Goal: Complete application form

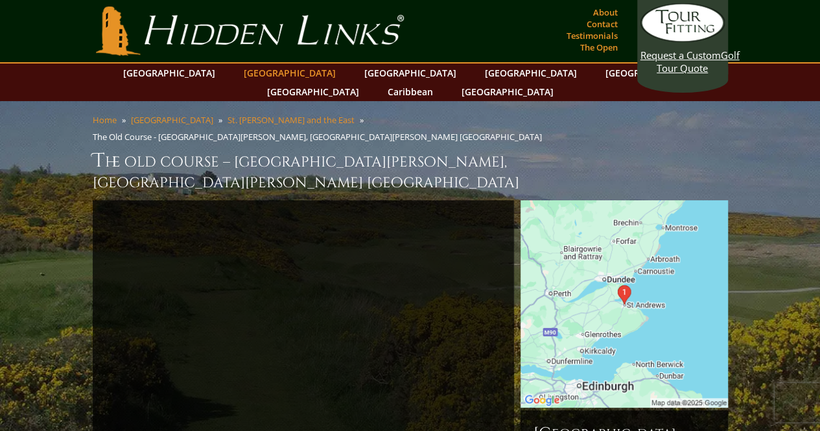
click at [260, 71] on link "[GEOGRAPHIC_DATA]" at bounding box center [289, 73] width 105 height 19
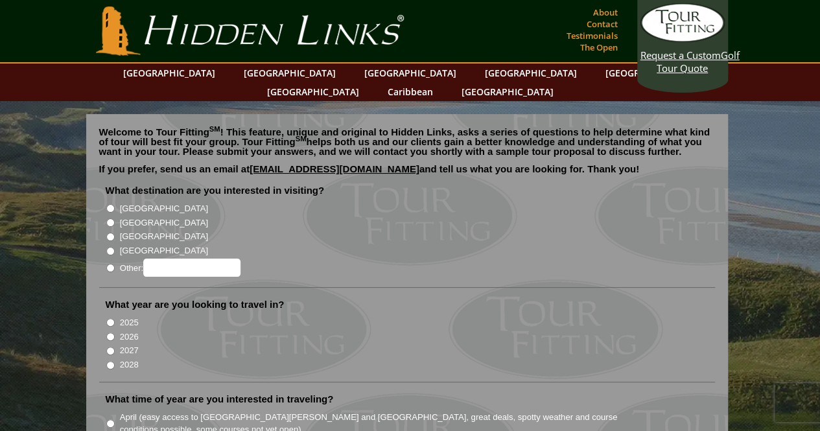
click at [111, 204] on input "[GEOGRAPHIC_DATA]" at bounding box center [110, 208] width 8 height 8
radio input "true"
click at [110, 347] on input "2027" at bounding box center [110, 351] width 8 height 8
radio input "true"
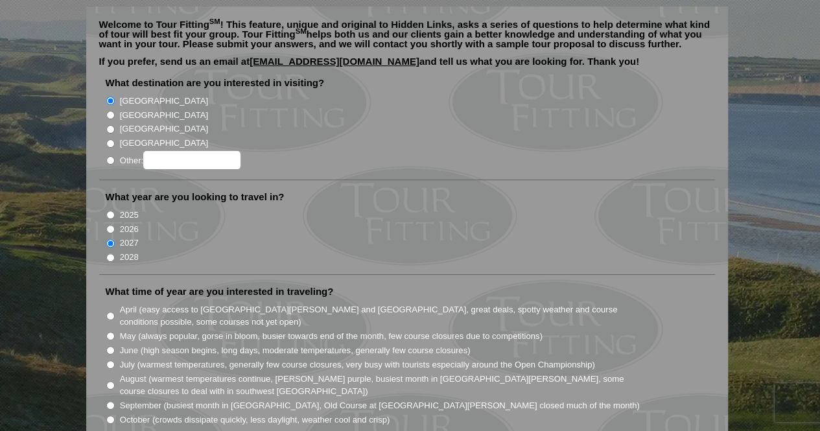
scroll to position [108, 0]
click at [110, 331] on input "May (always popular, gorse in bloom, busier towards end of the month, few cours…" at bounding box center [110, 335] width 8 height 8
radio input "true"
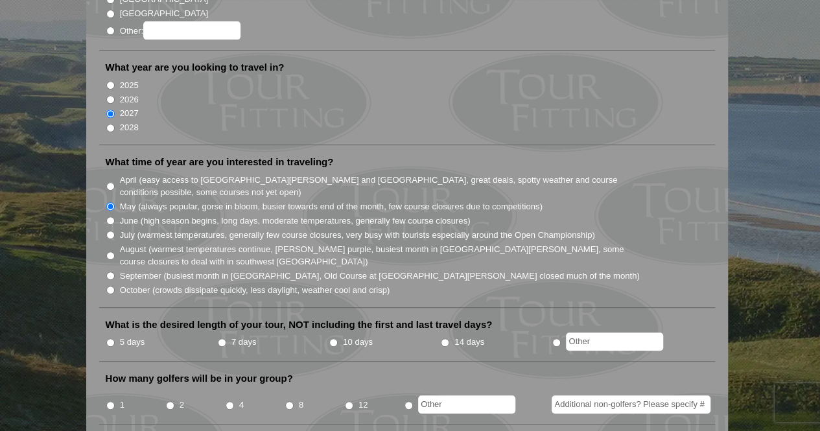
scroll to position [250, 0]
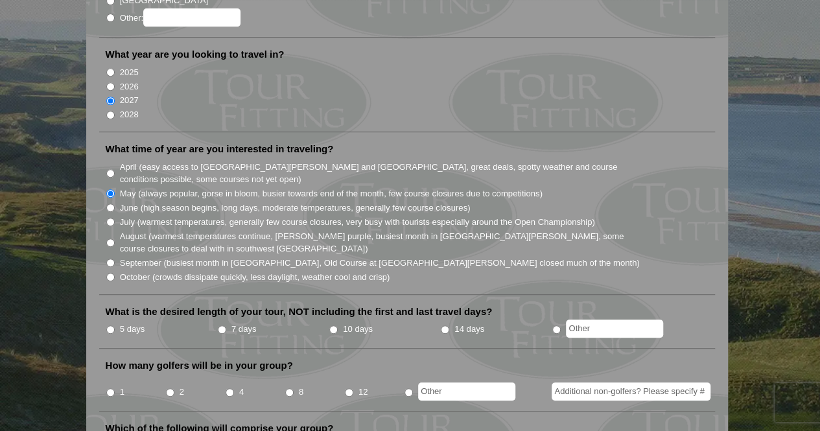
click at [222, 325] on input "7 days" at bounding box center [222, 329] width 8 height 8
radio input "true"
click at [288, 388] on input "8" at bounding box center [289, 392] width 8 height 8
radio input "true"
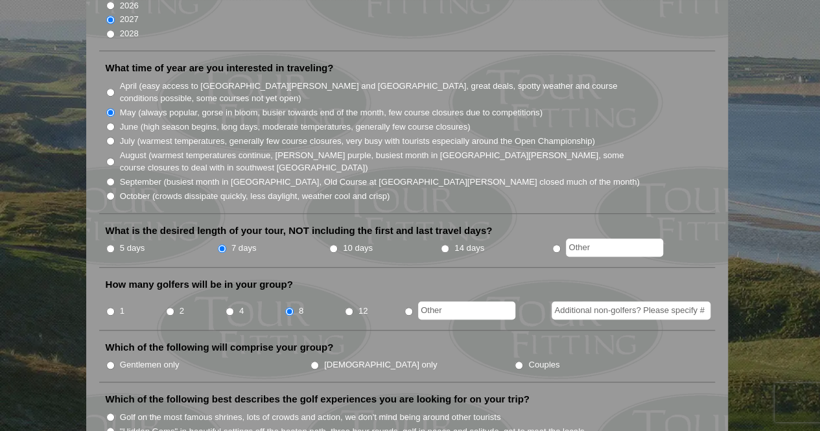
scroll to position [332, 0]
click at [111, 360] on input "Gentlemen only" at bounding box center [110, 364] width 8 height 8
radio input "true"
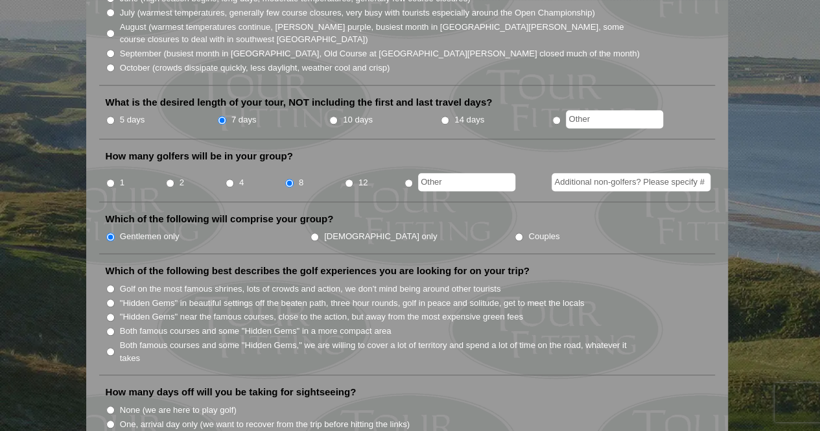
scroll to position [463, 0]
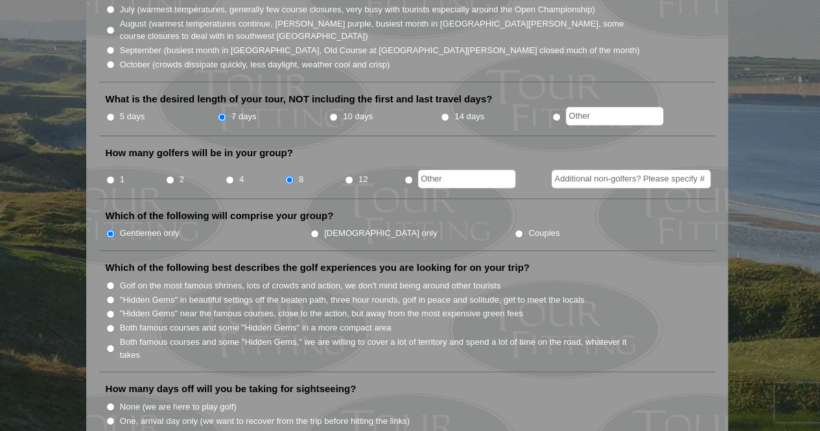
click at [111, 344] on input "Both famous courses and some "Hidden Gems," we are willing to cover a lot of te…" at bounding box center [110, 348] width 8 height 8
radio input "true"
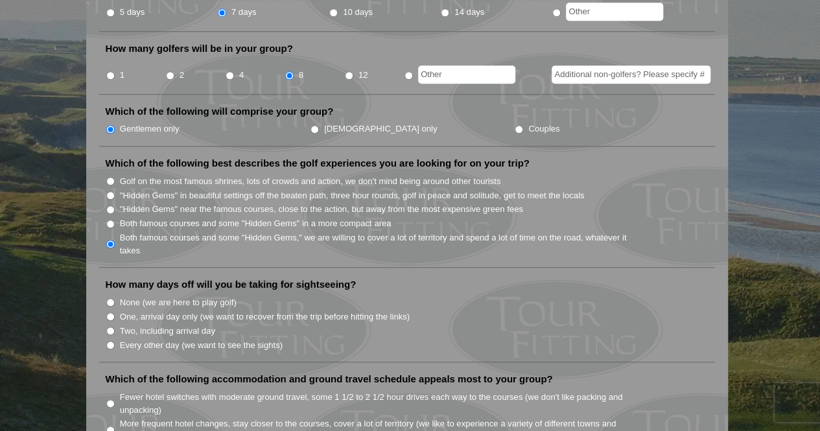
scroll to position [568, 0]
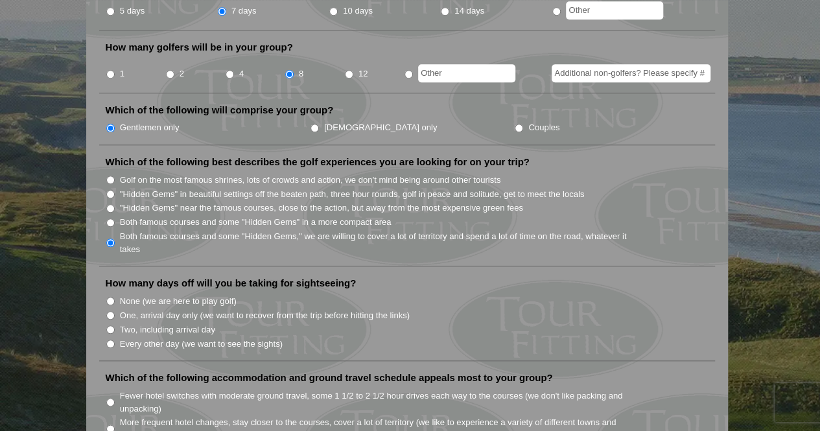
click at [110, 311] on input "One, arrival day only (we want to recover from the trip before hitting the link…" at bounding box center [110, 315] width 8 height 8
radio input "true"
click at [110, 325] on input "Two, including arrival day" at bounding box center [110, 329] width 8 height 8
radio input "true"
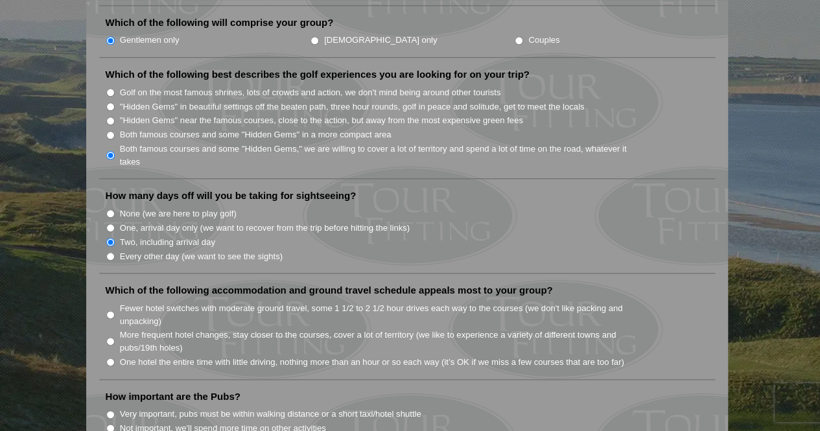
scroll to position [657, 0]
click at [111, 310] on input "Fewer hotel switches with moderate ground travel, some 1 1/2 to 2 1/2 hour driv…" at bounding box center [110, 314] width 8 height 8
radio input "true"
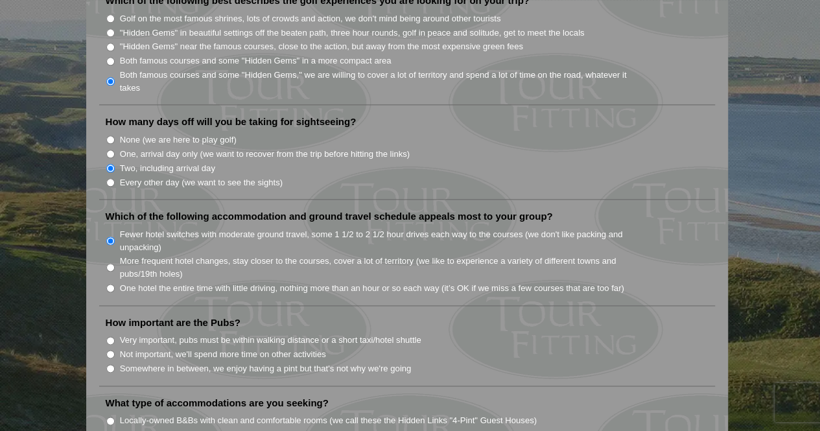
scroll to position [737, 0]
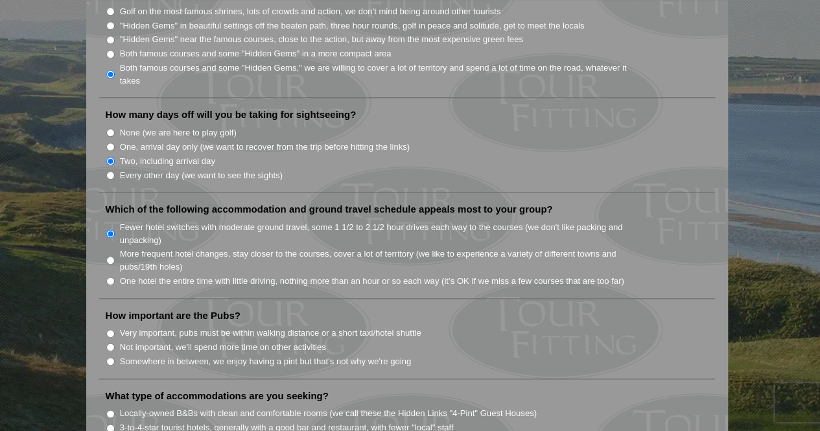
click at [110, 329] on input "Very important, pubs must be within walking distance or a short taxi/hotel shut…" at bounding box center [110, 333] width 8 height 8
radio input "true"
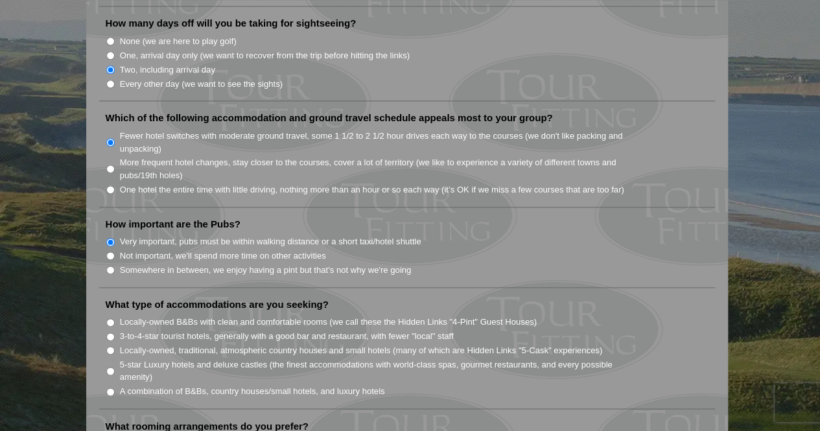
scroll to position [829, 0]
click at [109, 318] on input "Locally-owned B&Bs with clean and comfortable rooms (we call these the Hidden L…" at bounding box center [110, 322] width 8 height 8
radio input "true"
click at [111, 332] on input "3-to-4-star tourist hotels, generally with a good bar and restaurant, with fewe…" at bounding box center [110, 336] width 8 height 8
radio input "true"
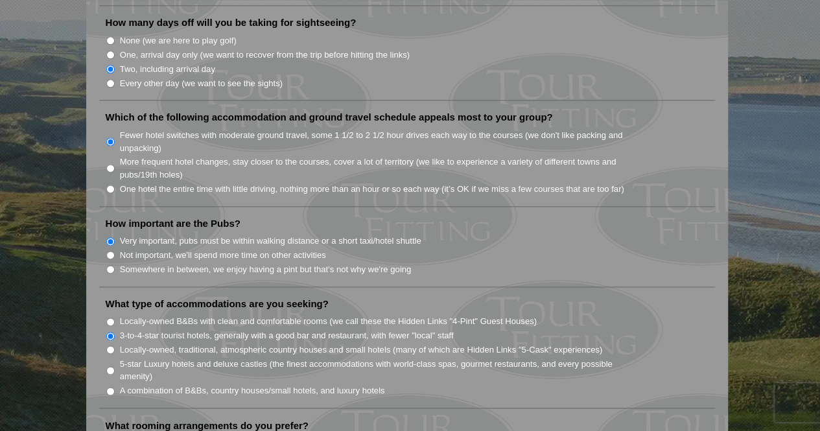
click at [111, 318] on input "Locally-owned B&Bs with clean and comfortable rooms (we call these the Hidden L…" at bounding box center [110, 322] width 8 height 8
radio input "true"
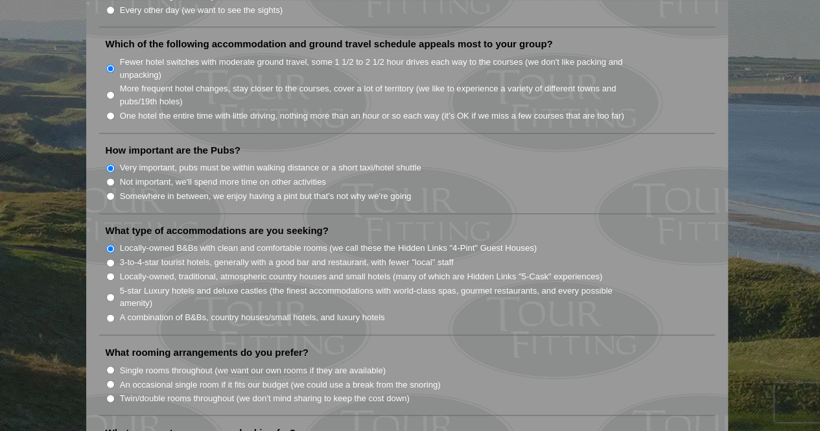
scroll to position [905, 0]
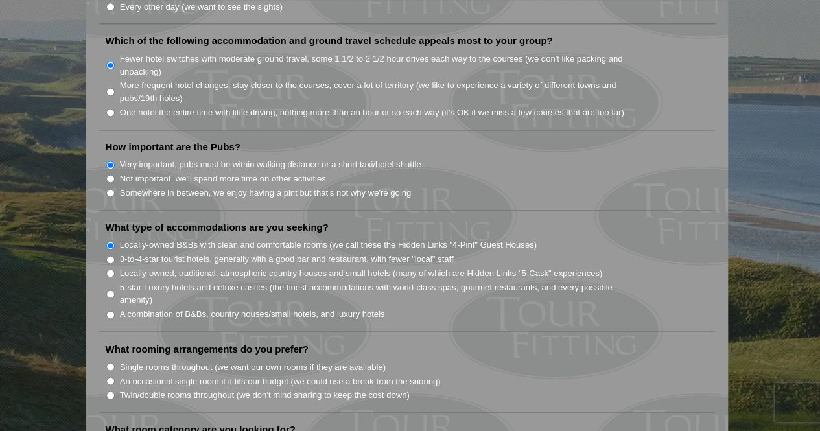
click at [110, 362] on input "Single rooms throughout (we want our own rooms if they are available)" at bounding box center [110, 366] width 8 height 8
radio input "true"
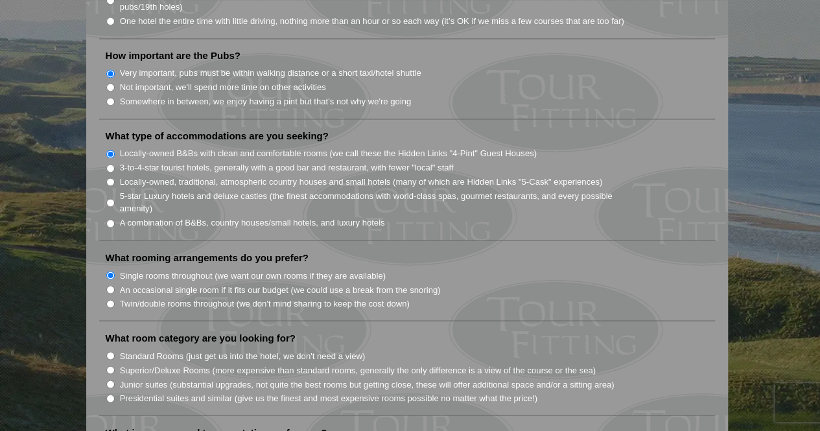
scroll to position [999, 0]
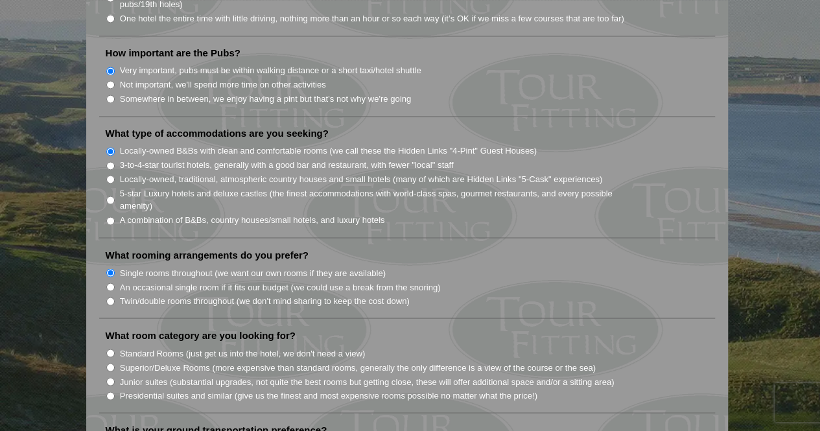
click at [111, 363] on input "Superior/Deluxe Rooms (more expensive than standard rooms, generally the only d…" at bounding box center [110, 367] width 8 height 8
radio input "true"
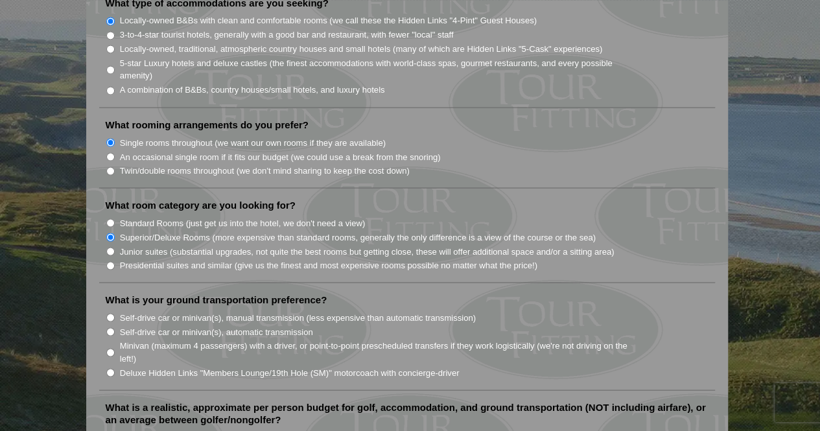
scroll to position [1130, 0]
click at [109, 347] on input "Minivan (maximum 4 passengers) with a driver, or point-to-point prescheduled tr…" at bounding box center [110, 351] width 8 height 8
radio input "true"
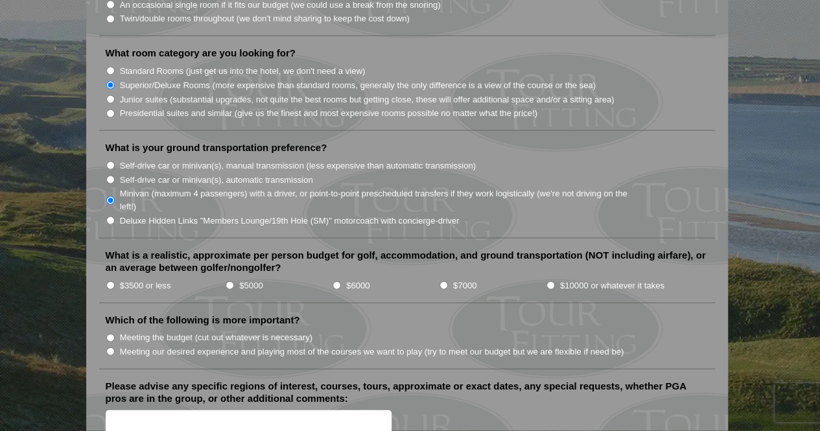
scroll to position [1282, 0]
click at [109, 347] on input "Meeting our desired experience and playing most of the courses we want to play …" at bounding box center [110, 351] width 8 height 8
radio input "true"
click at [337, 281] on input "$6000" at bounding box center [336, 285] width 8 height 8
radio input "true"
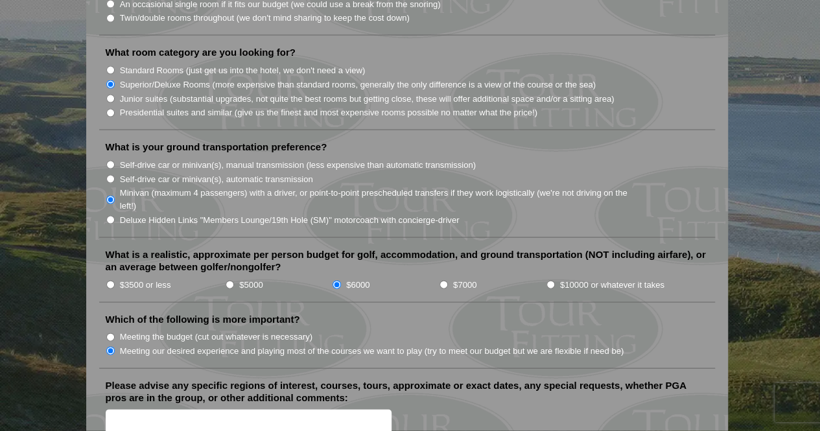
click at [443, 281] on input "$7000" at bounding box center [443, 285] width 8 height 8
radio input "true"
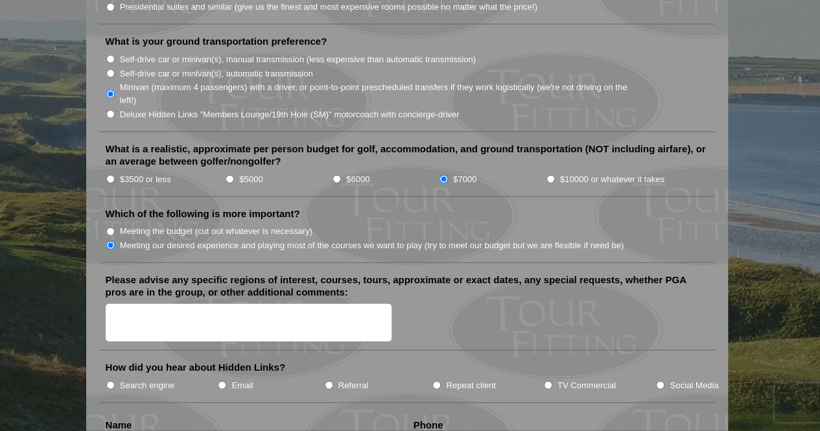
scroll to position [1400, 0]
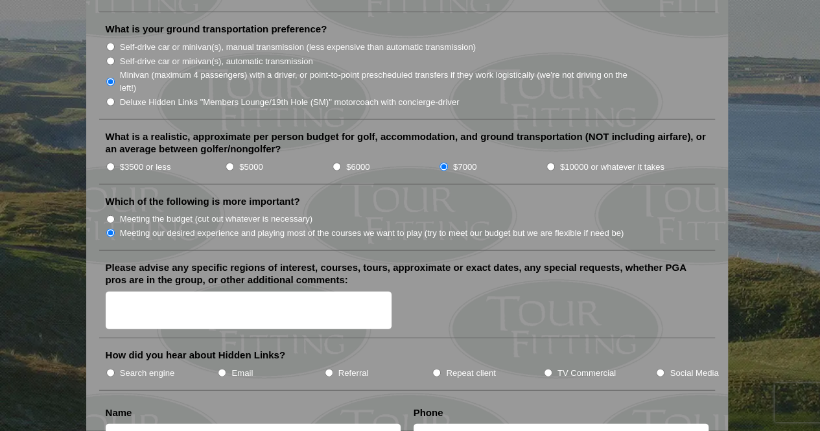
click at [110, 369] on input "Search engine" at bounding box center [110, 373] width 8 height 8
radio input "true"
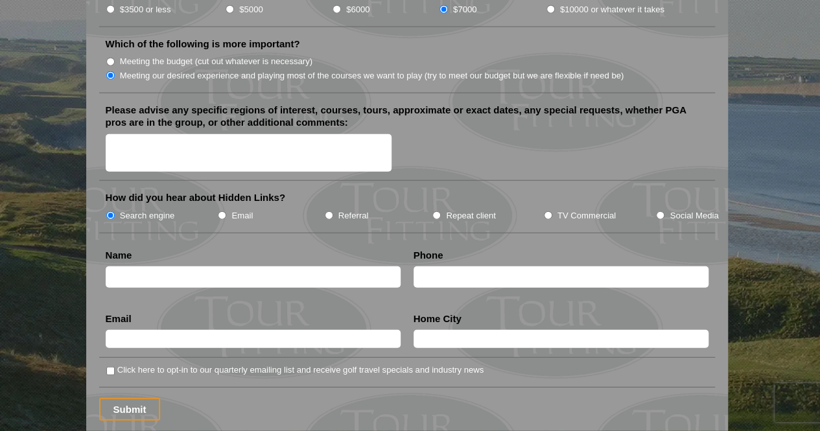
click at [167, 266] on input "text" at bounding box center [253, 276] width 295 height 21
type input "jaime vasquez"
type input "5137255248"
type input "lucy.vasquez6@gmail.com"
type input "Hilton Head Island"
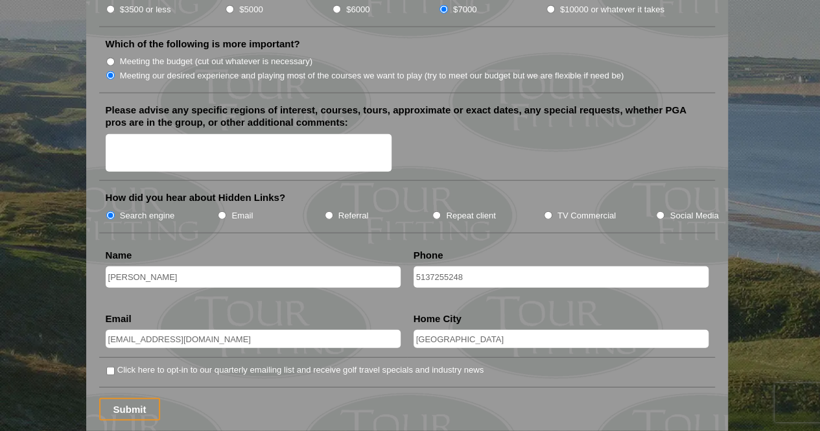
click at [110, 367] on input "Click here to opt-in to our quarterly emailing list and receive golf travel spe…" at bounding box center [110, 371] width 8 height 8
checkbox input "true"
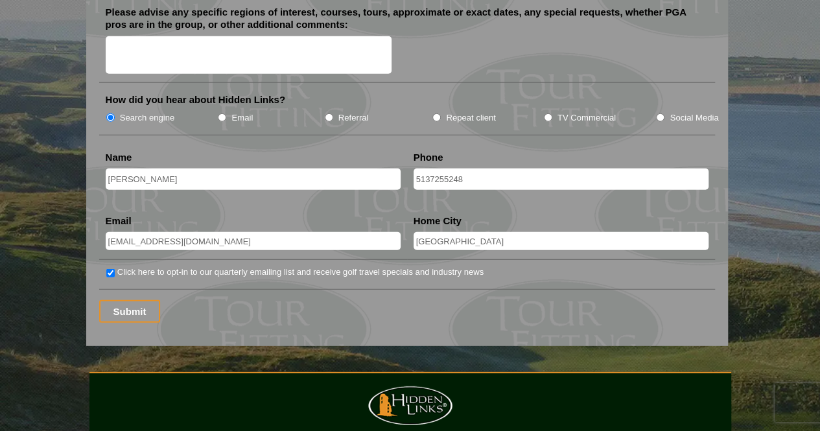
scroll to position [1657, 0]
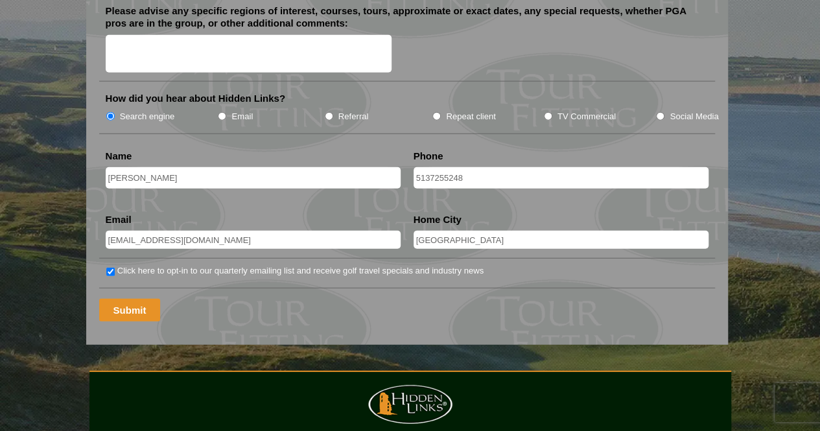
click at [124, 299] on input "Submit" at bounding box center [130, 310] width 62 height 23
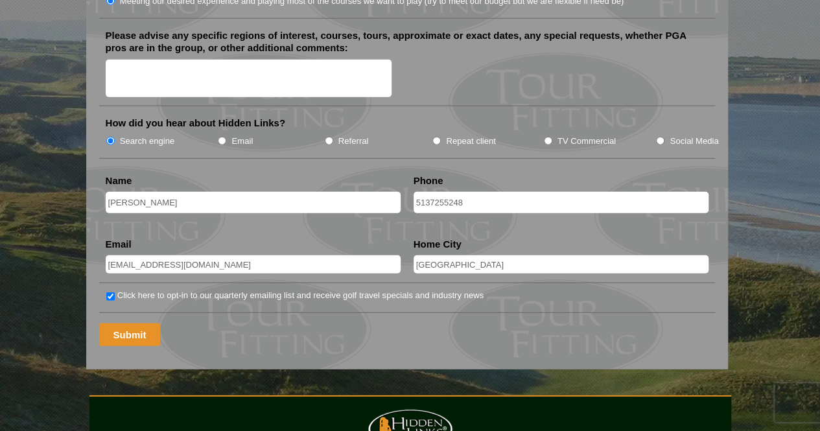
scroll to position [1655, 0]
click at [126, 323] on input "Submit" at bounding box center [130, 334] width 62 height 23
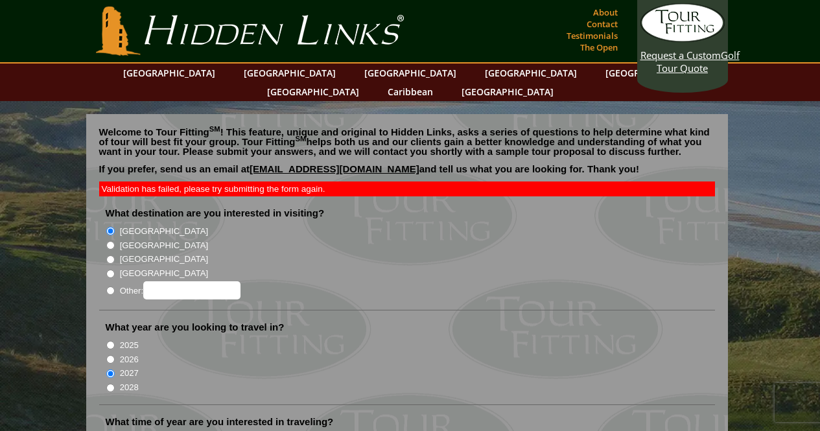
scroll to position [1655, 0]
